Goal: Task Accomplishment & Management: Manage account settings

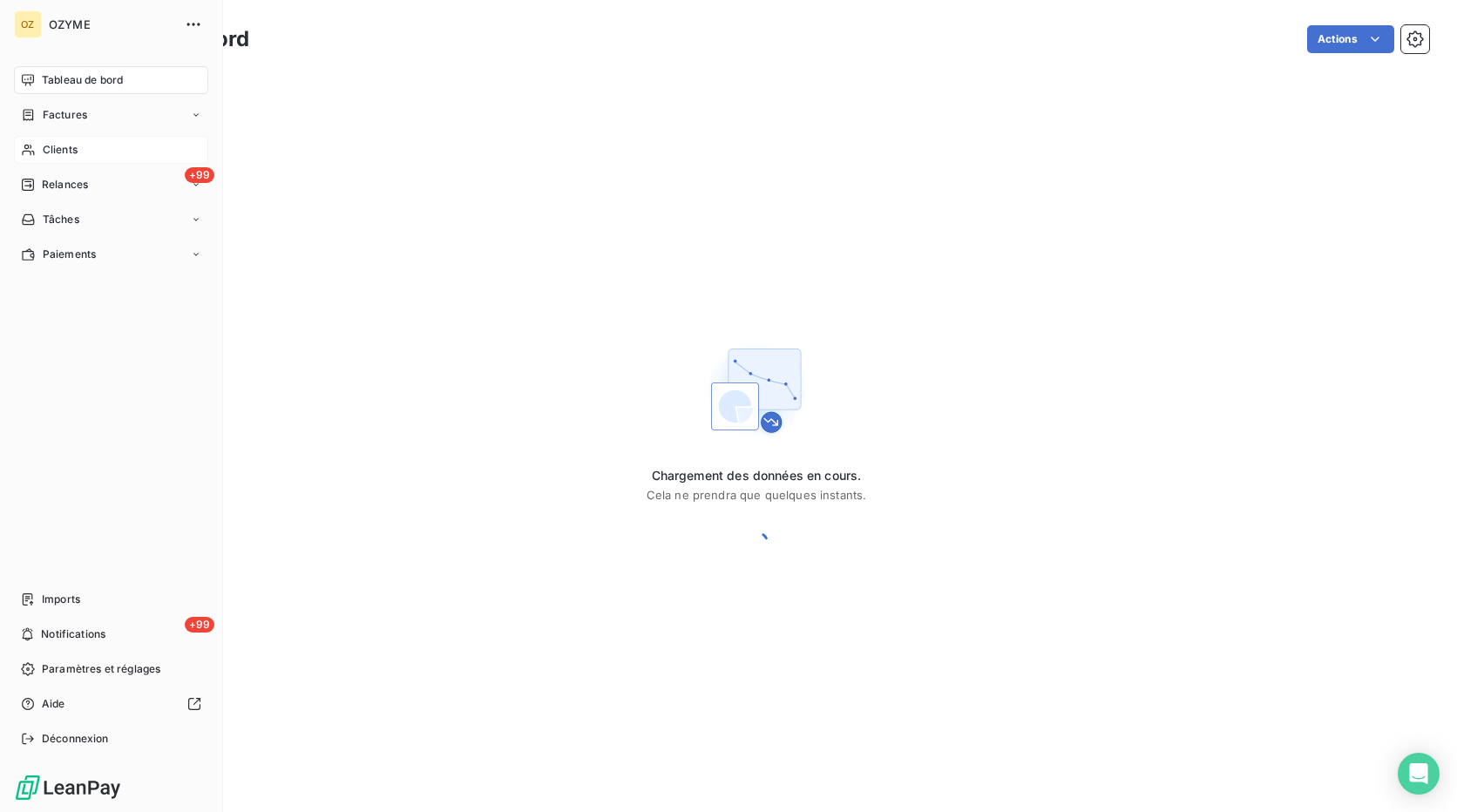
click at [44, 144] on span "Clients" at bounding box center [59, 150] width 35 height 16
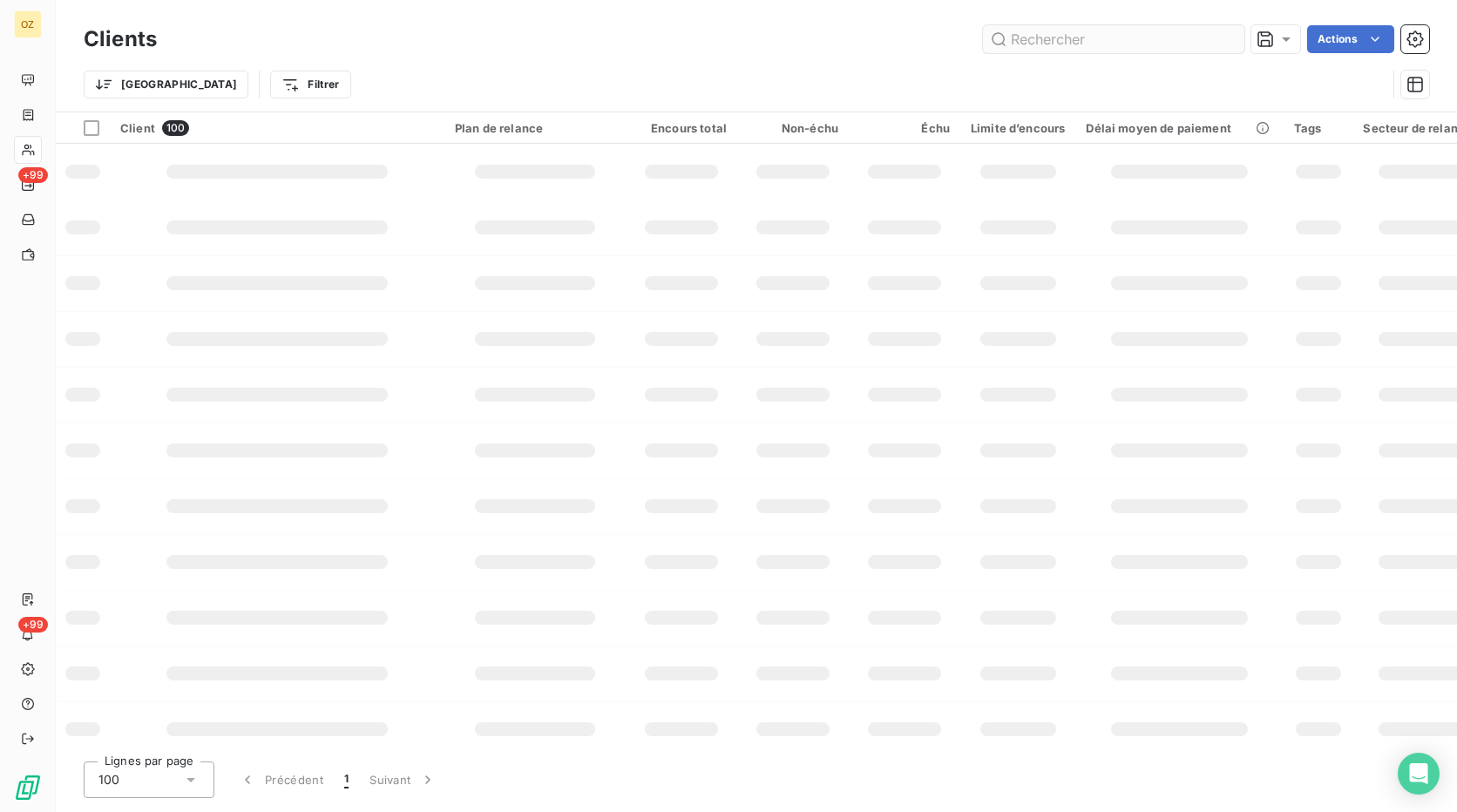
click at [1044, 47] on input "text" at bounding box center [1113, 39] width 261 height 28
type input "XBASFALLEMAGNE"
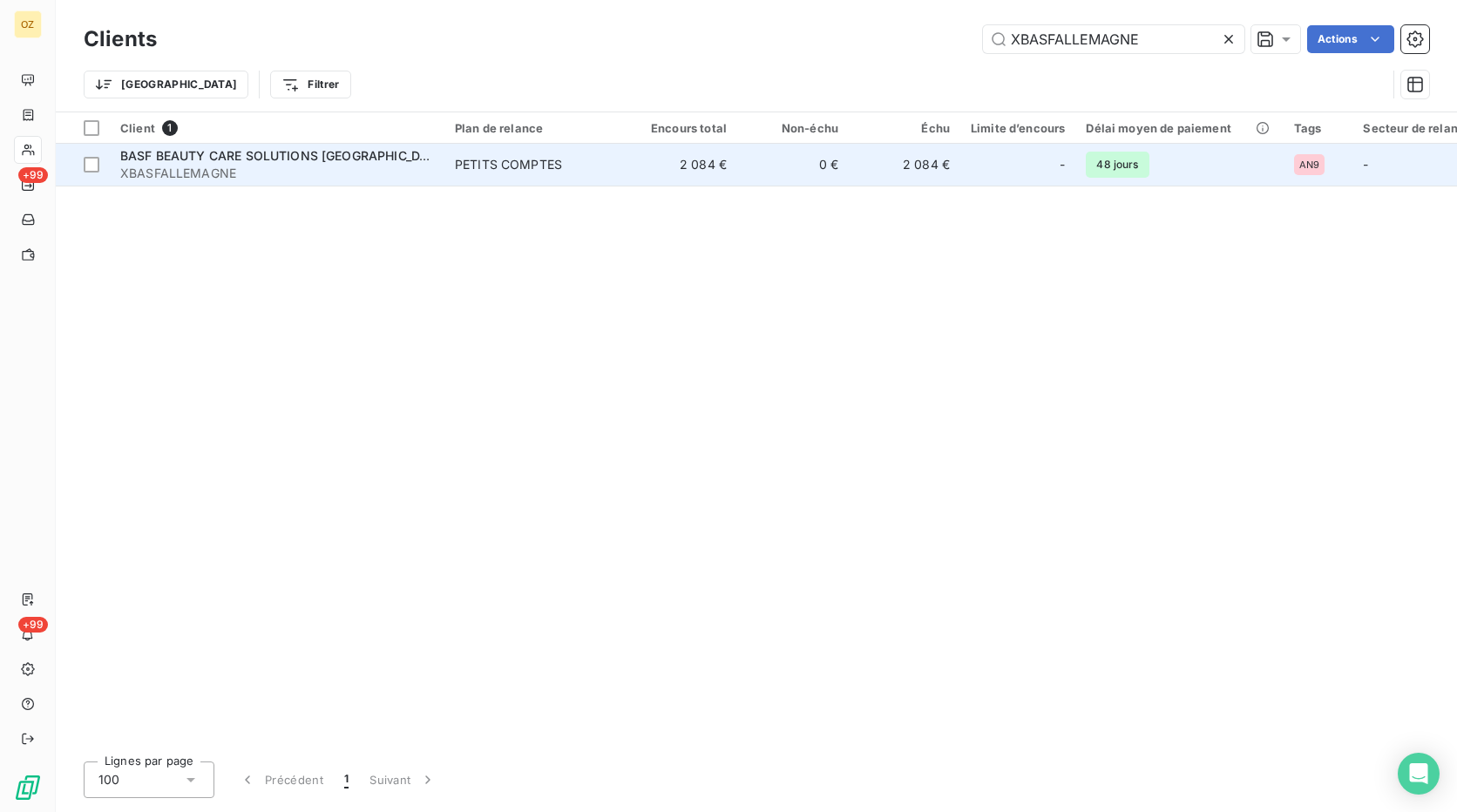
click at [394, 169] on span "XBASFALLEMAGNE" at bounding box center [277, 173] width 313 height 18
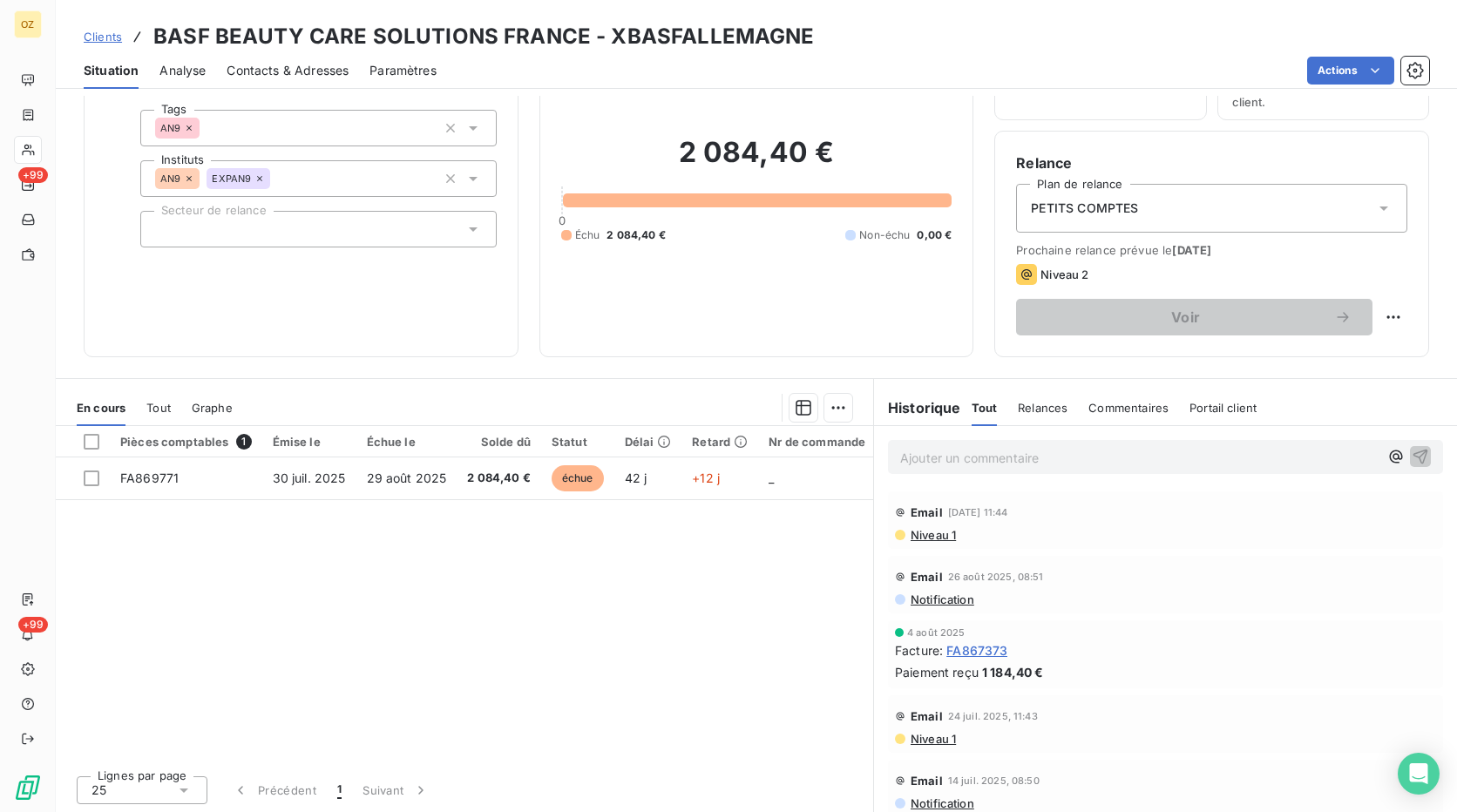
scroll to position [108, 0]
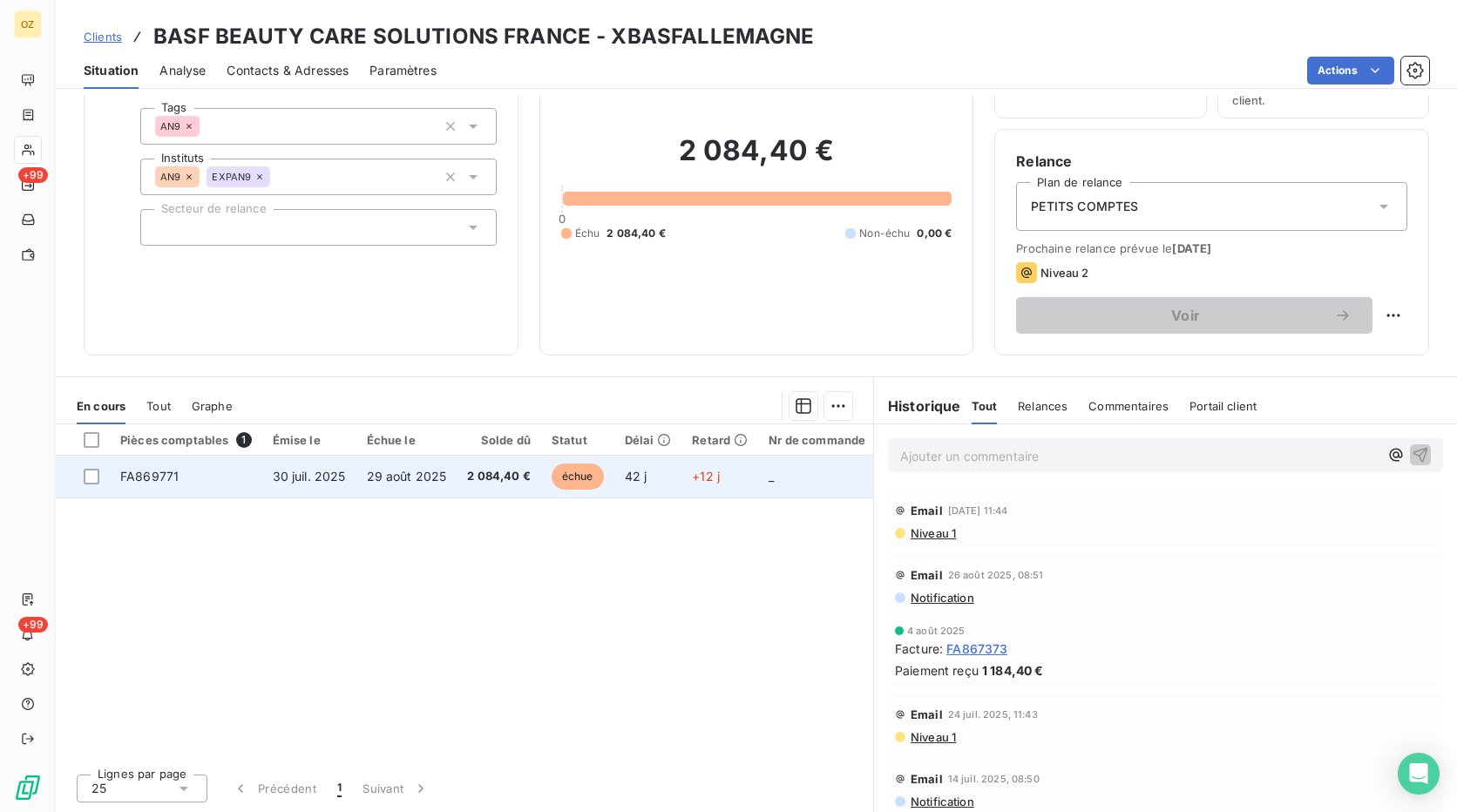
click at [213, 479] on td "FA869771" at bounding box center [185, 476] width 153 height 41
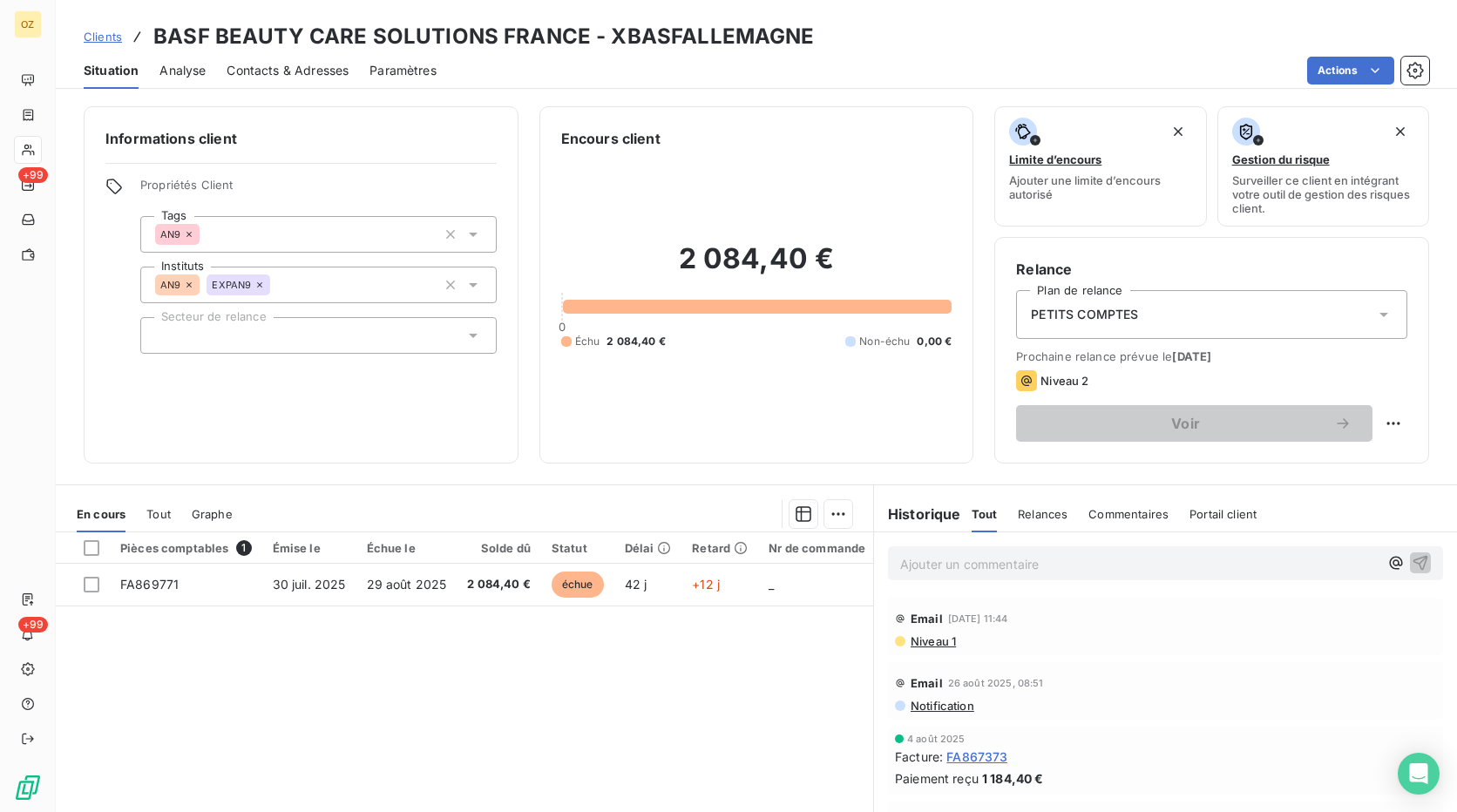
click at [151, 514] on span "Tout" at bounding box center [158, 513] width 25 height 14
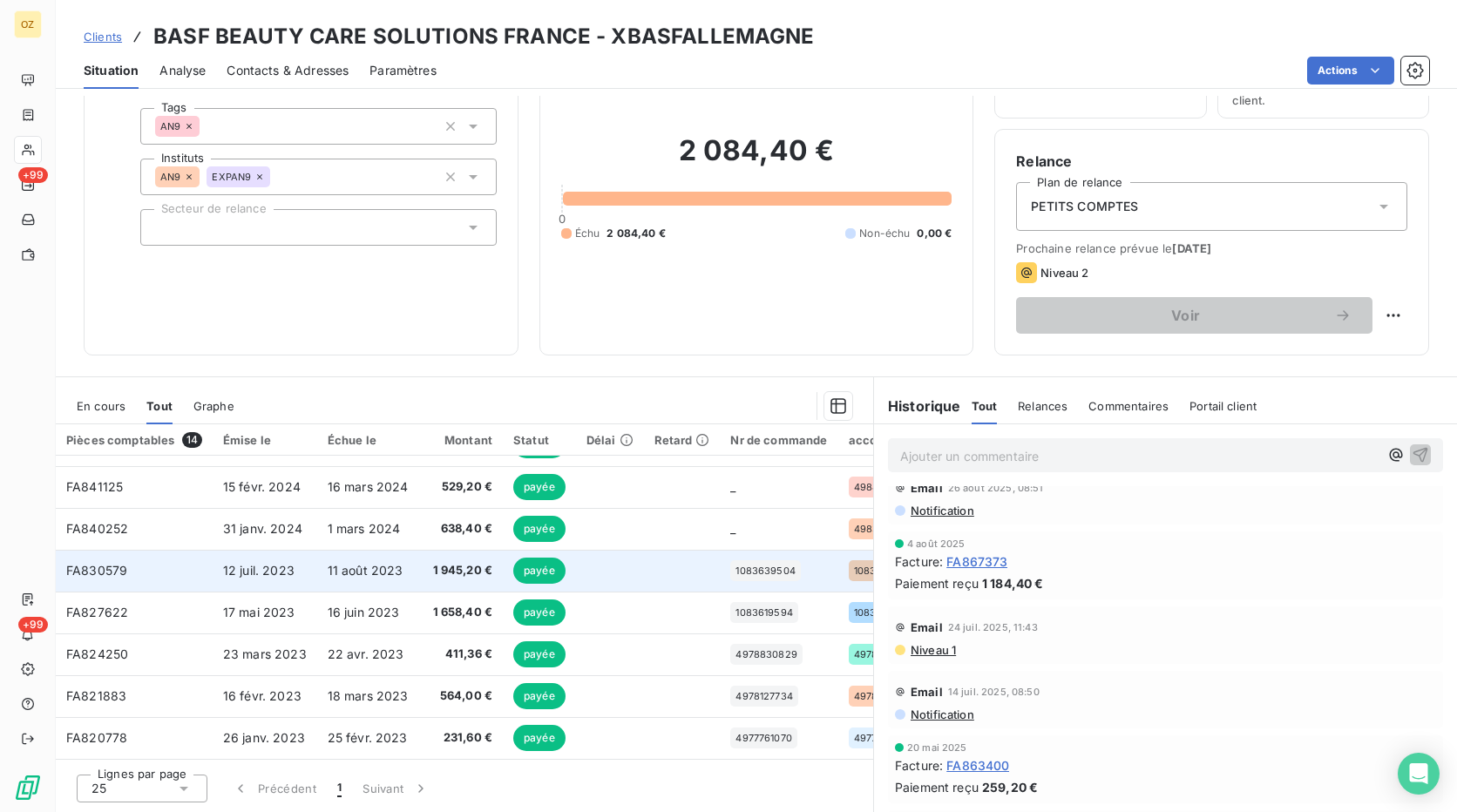
scroll to position [289, 0]
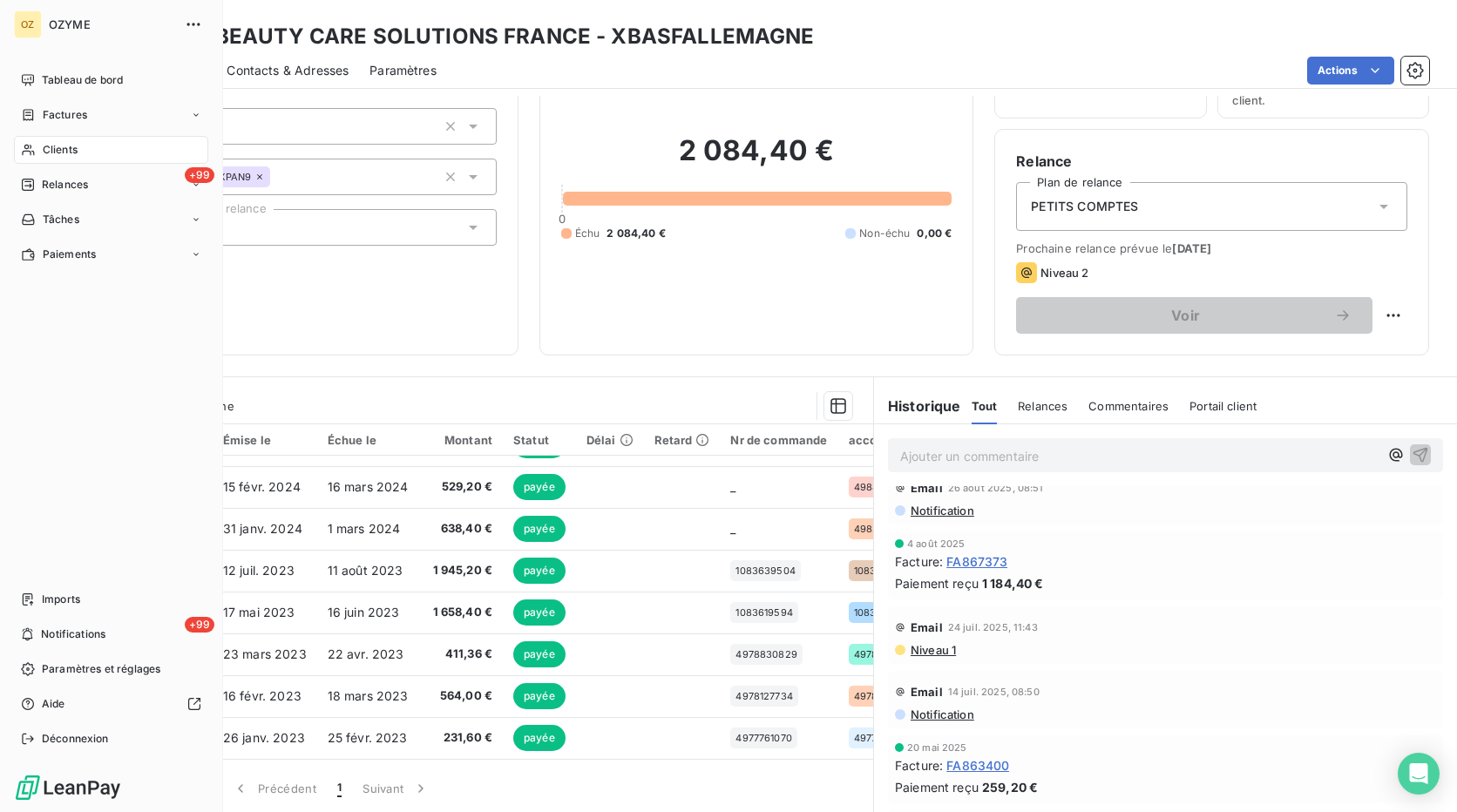
click at [50, 156] on span "Clients" at bounding box center [59, 150] width 35 height 16
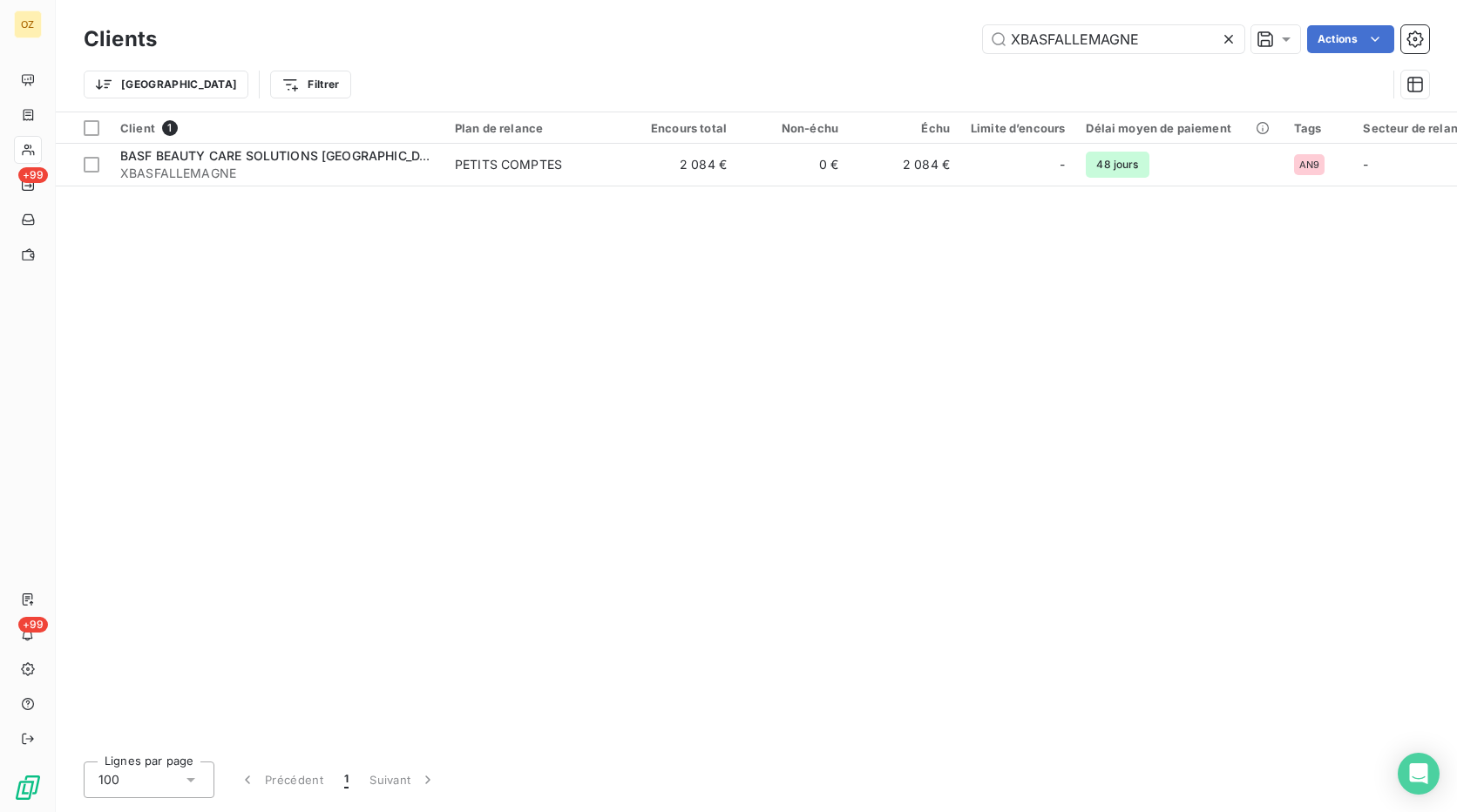
drag, startPoint x: 1151, startPoint y: 49, endPoint x: 968, endPoint y: 66, distance: 183.8
click at [968, 66] on div "Clients XBASFALLEMAGNE Actions Trier Filtrer" at bounding box center [756, 66] width 1346 height 91
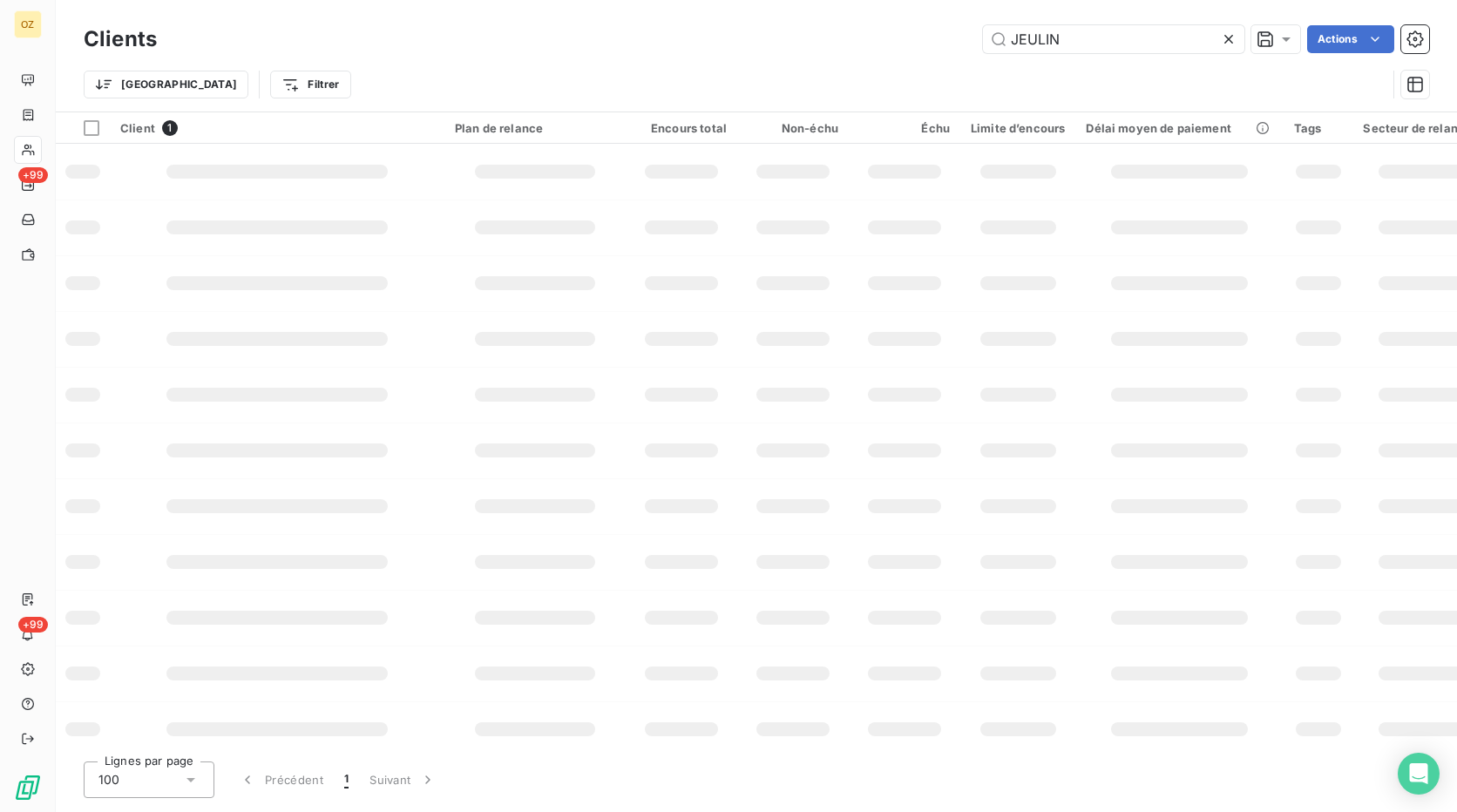
type input "JEULIN"
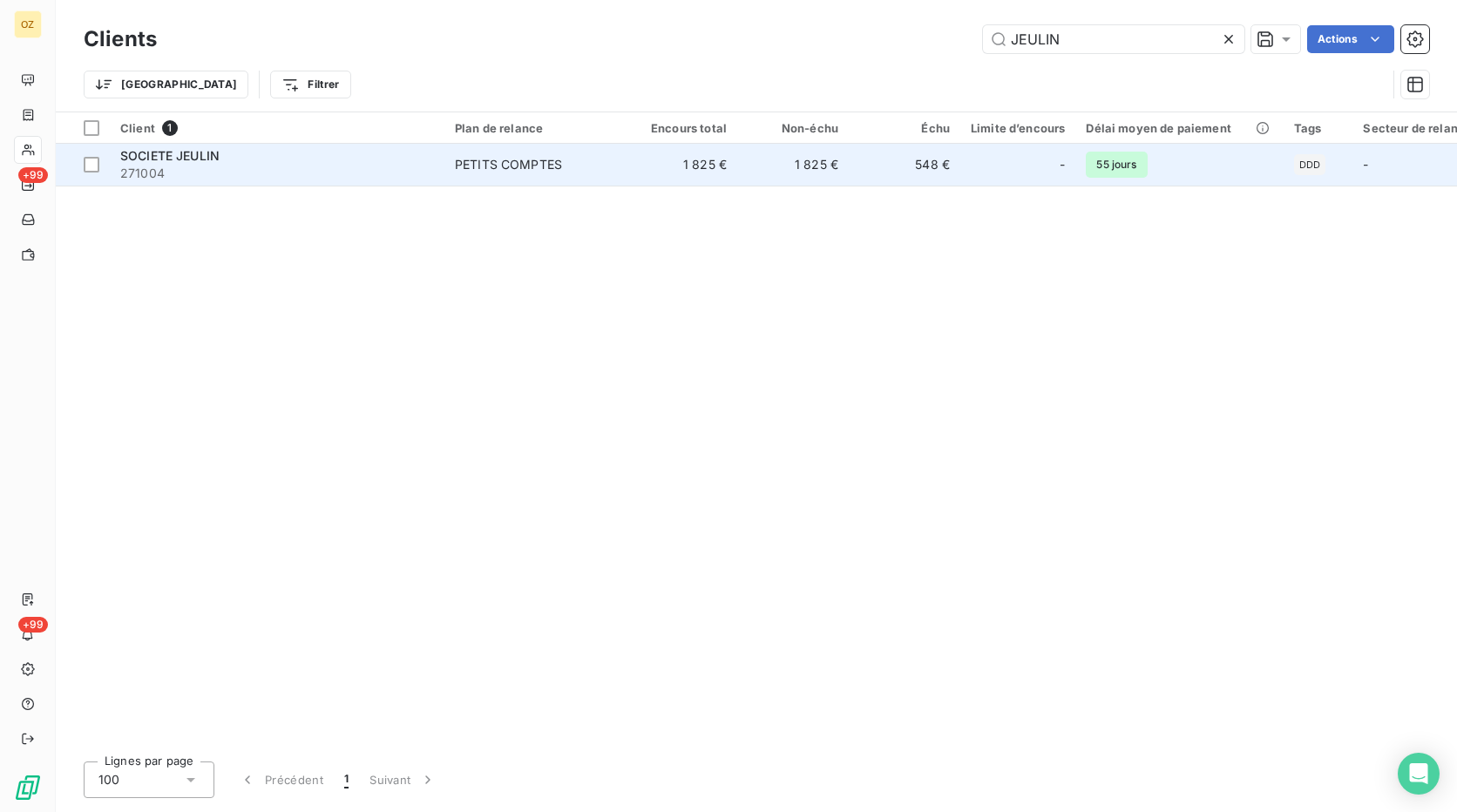
click at [393, 169] on span "271004" at bounding box center [277, 173] width 313 height 18
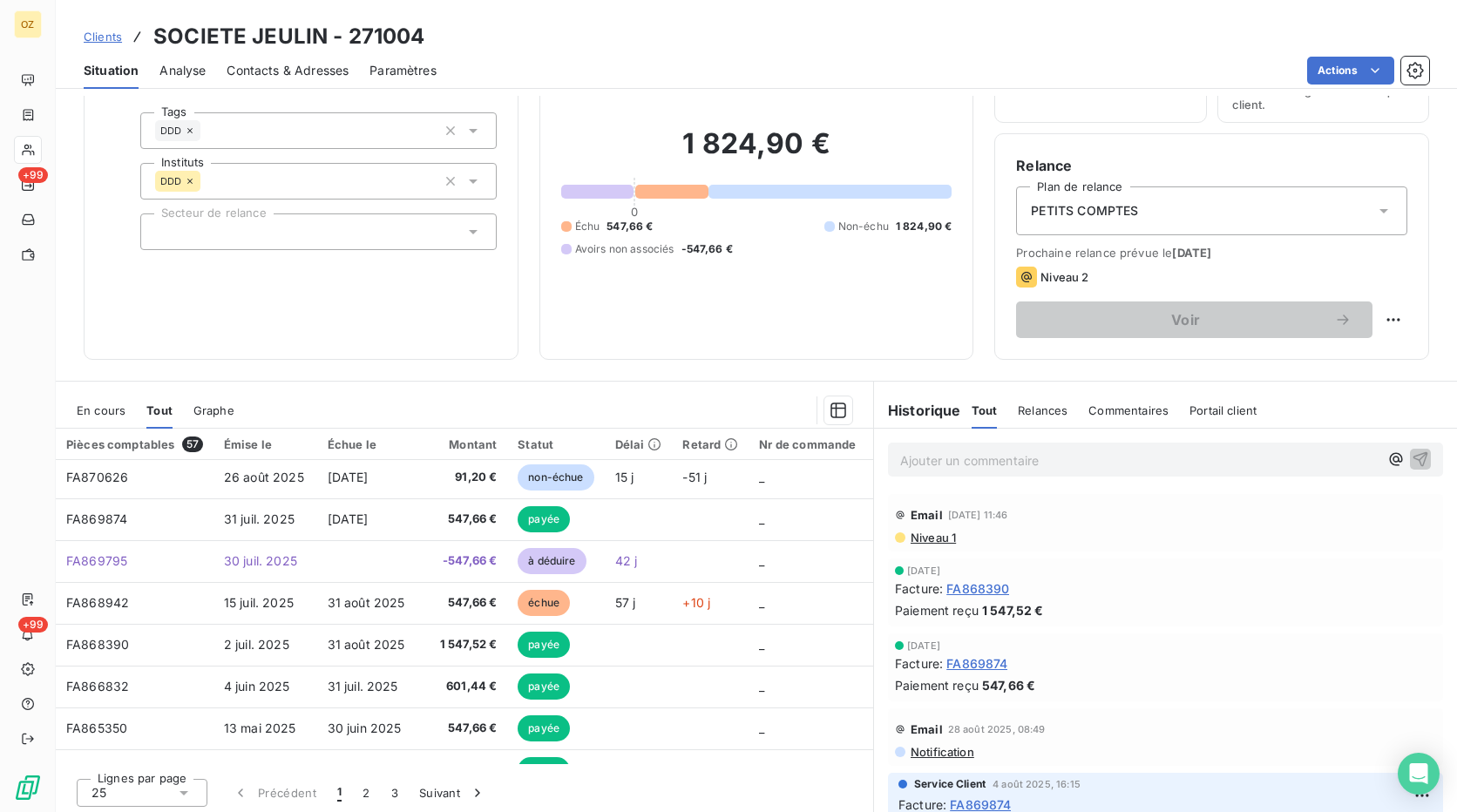
scroll to position [108, 0]
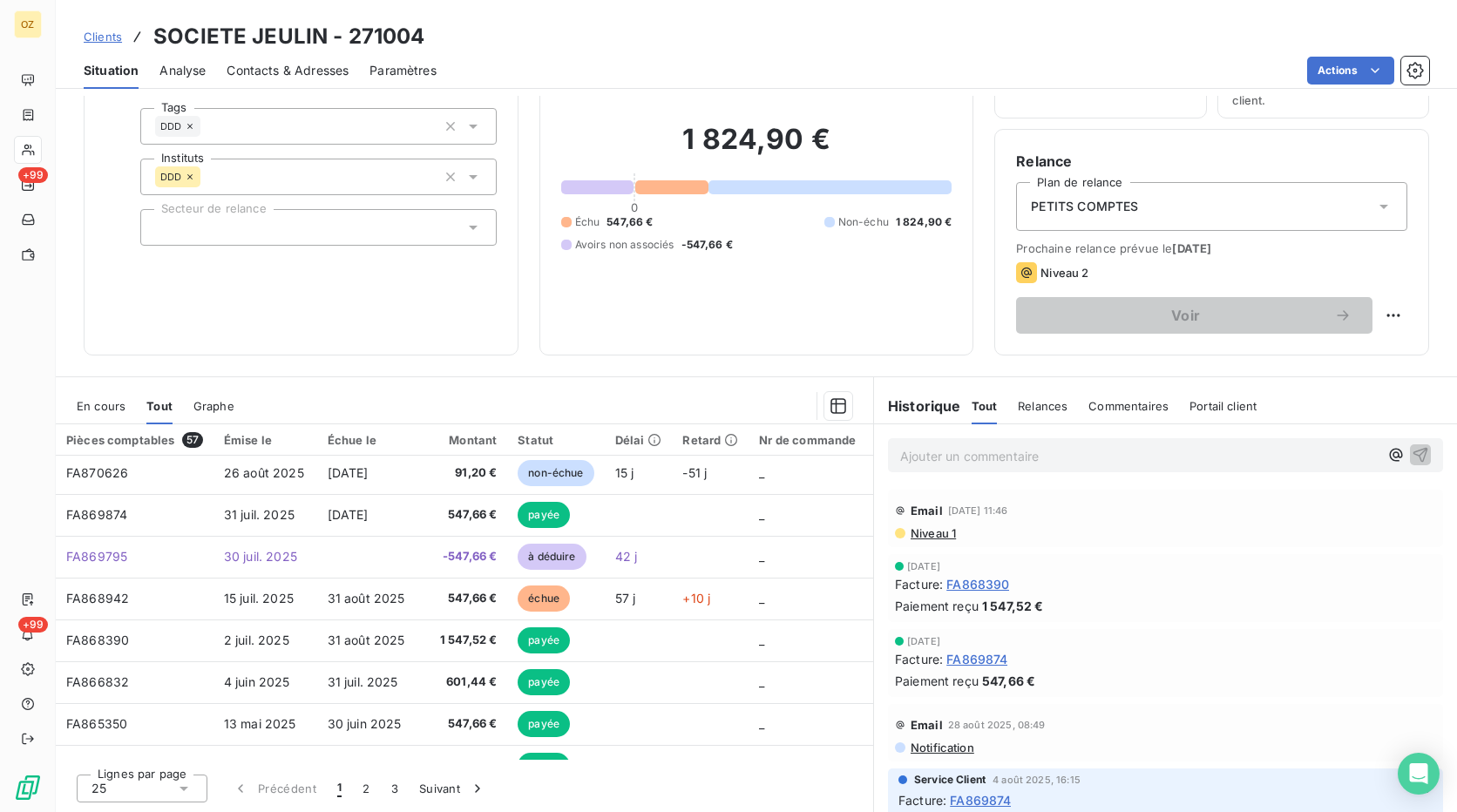
click at [284, 63] on span "Contacts & Adresses" at bounding box center [288, 71] width 122 height 18
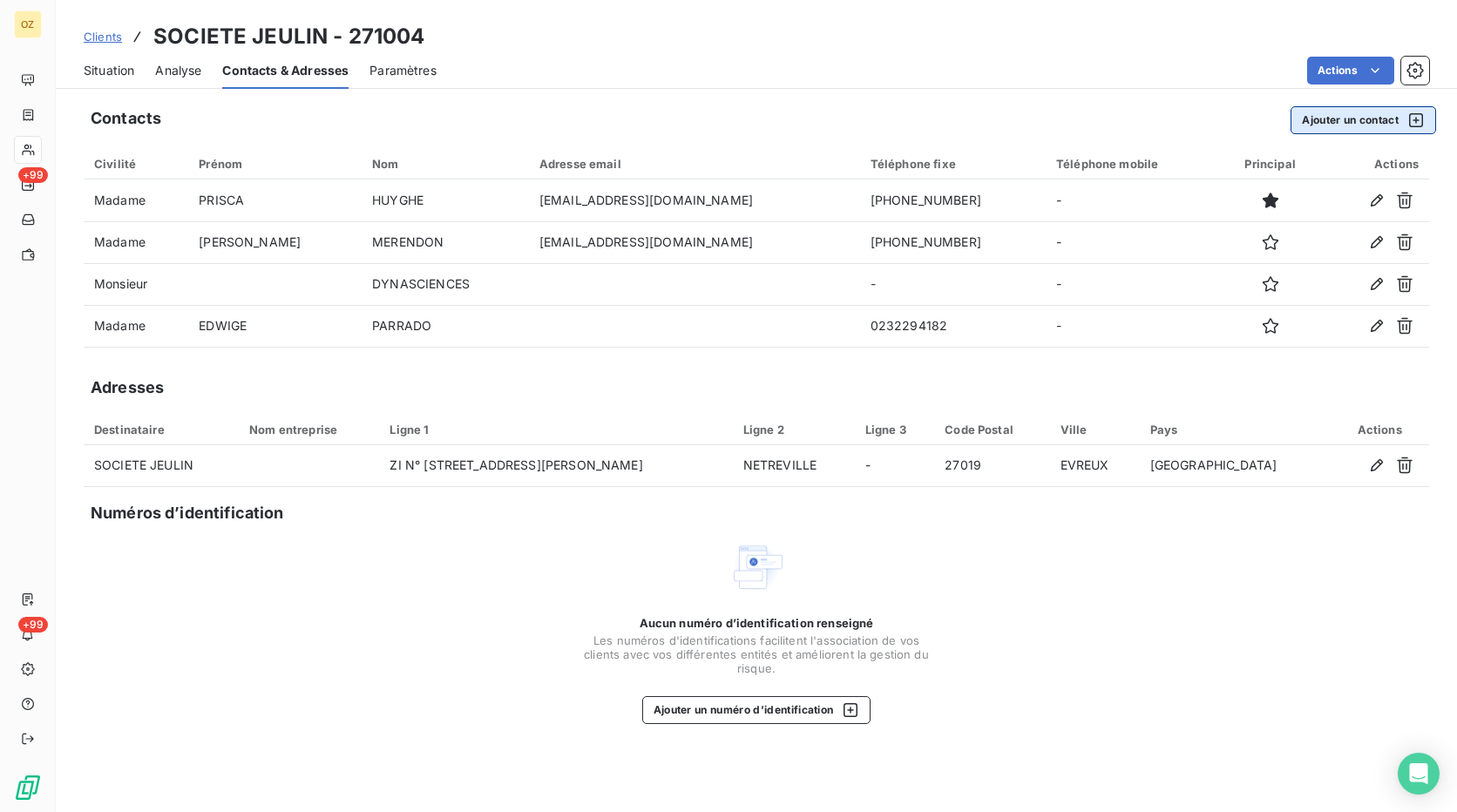
click at [1356, 125] on button "Ajouter un contact" at bounding box center [1363, 120] width 146 height 28
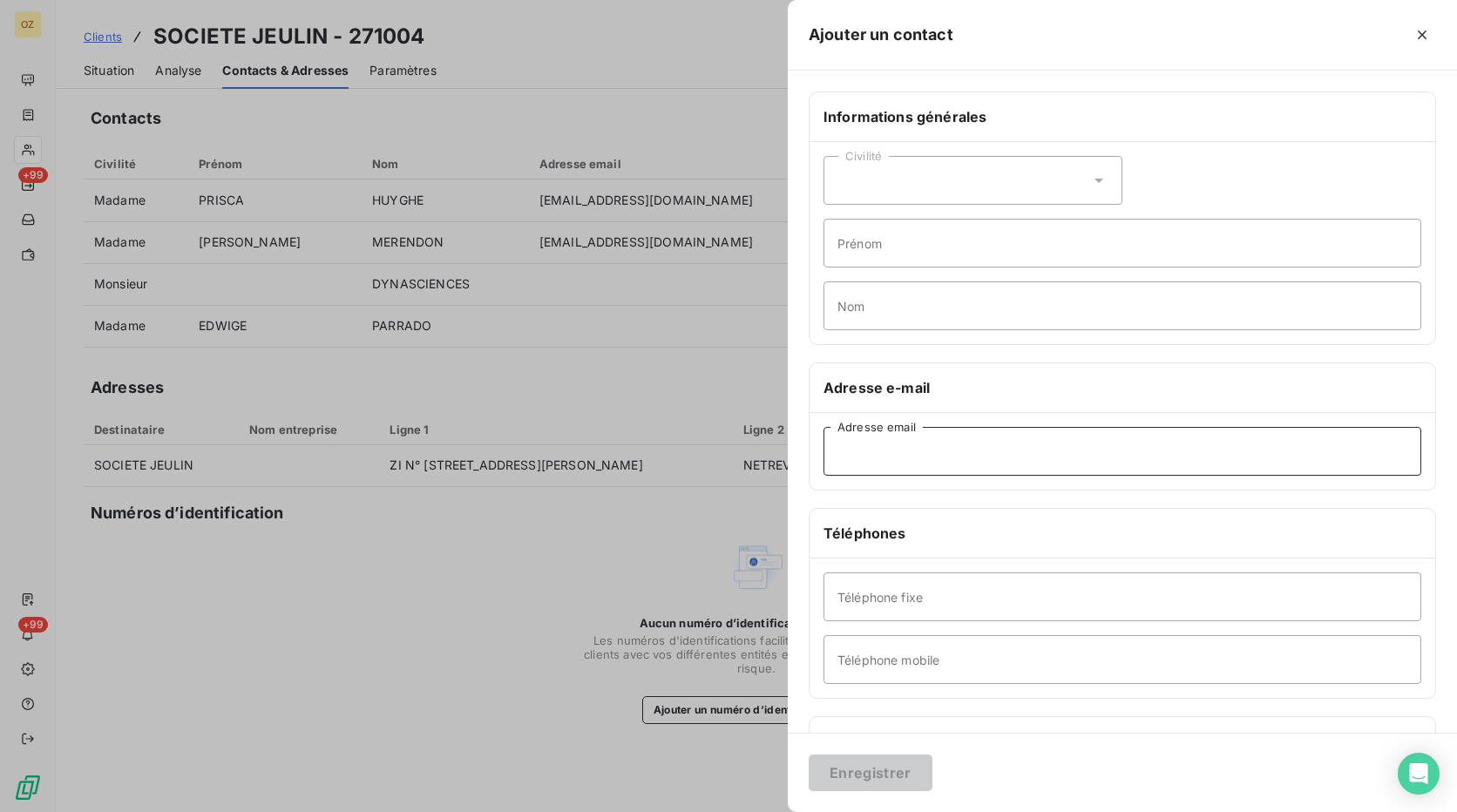
click at [909, 457] on input "Adresse email" at bounding box center [1122, 450] width 597 height 48
paste input "[EMAIL_ADDRESS][DOMAIN_NAME]"
type input "[EMAIL_ADDRESS][DOMAIN_NAME]"
click at [876, 764] on button "Enregistrer" at bounding box center [870, 772] width 124 height 36
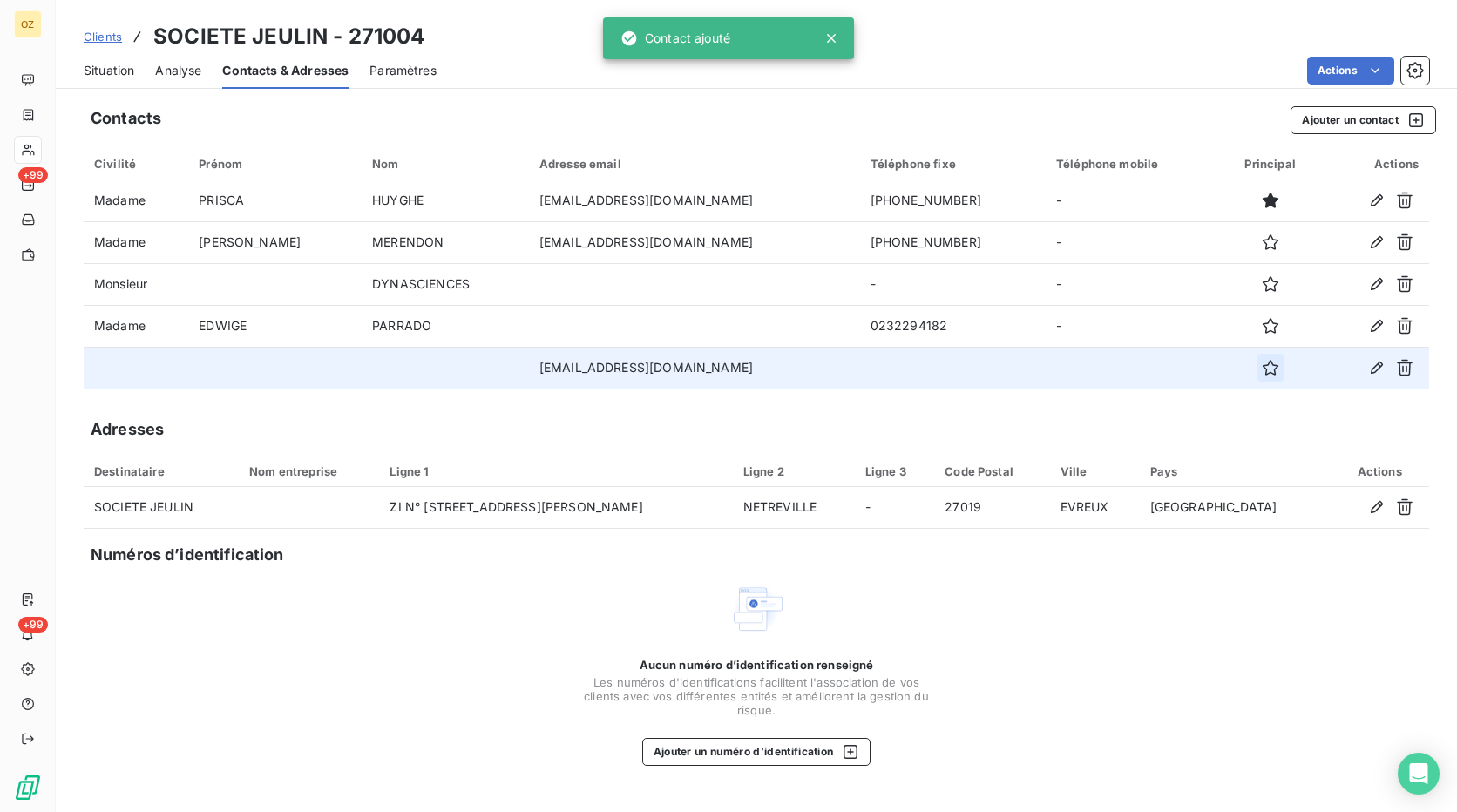
click at [1263, 364] on icon "button" at bounding box center [1271, 368] width 16 height 16
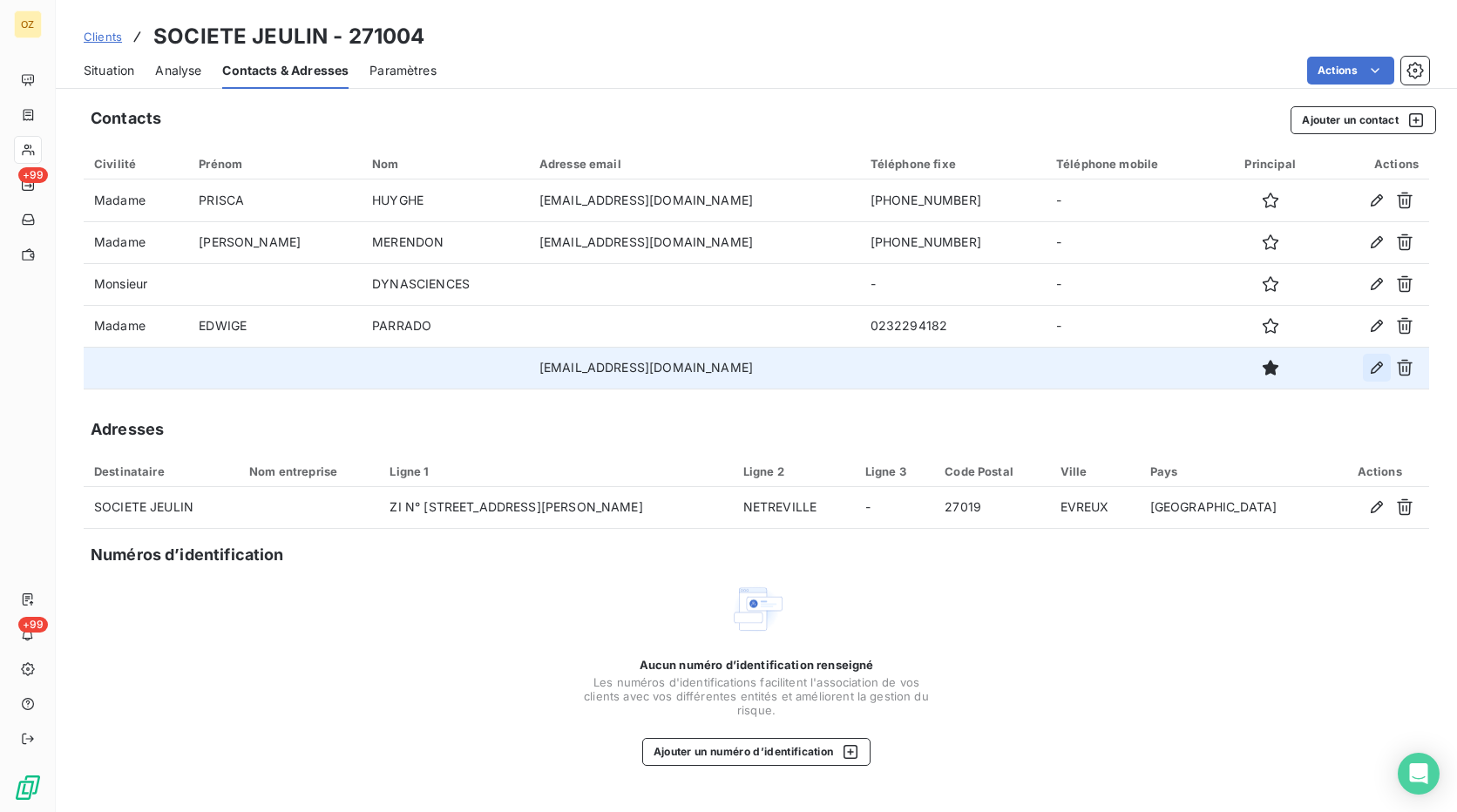
click at [1379, 368] on icon "button" at bounding box center [1376, 368] width 12 height 12
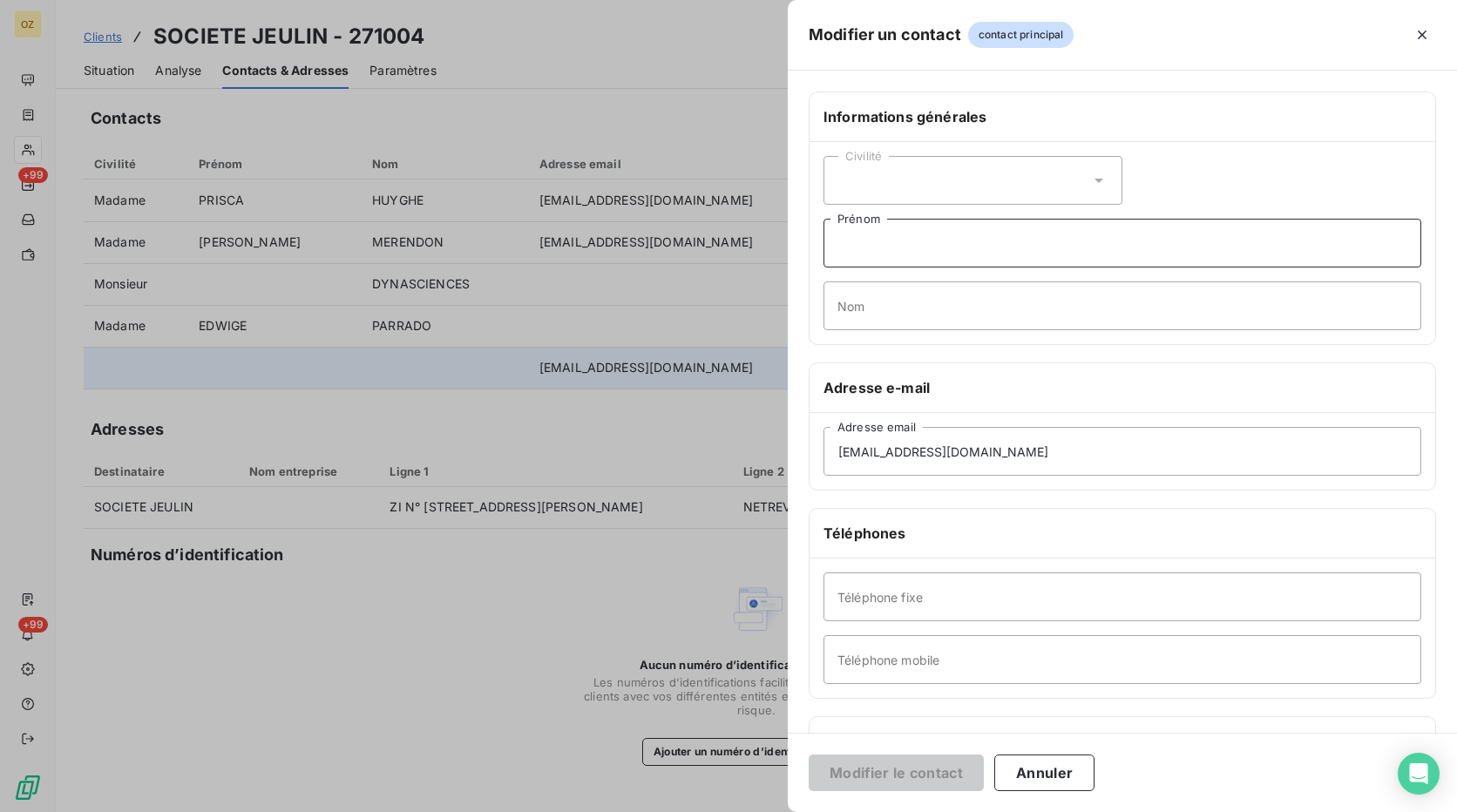
click at [913, 243] on input "Prénom" at bounding box center [1122, 242] width 597 height 48
type input "COMPTA"
type input "FOUNISSEURS"
click at [913, 769] on button "Modifier le contact" at bounding box center [896, 772] width 175 height 36
